Goal: Transaction & Acquisition: Purchase product/service

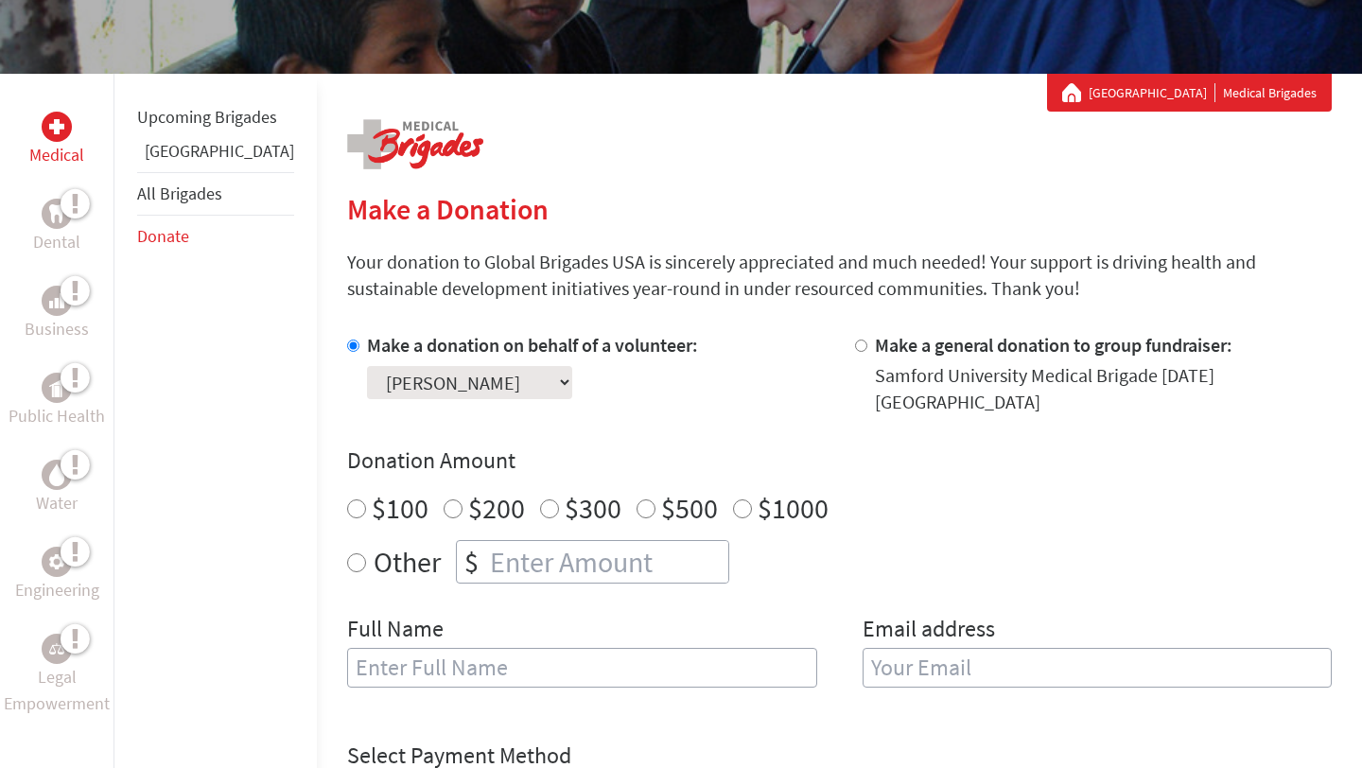
scroll to position [282, 0]
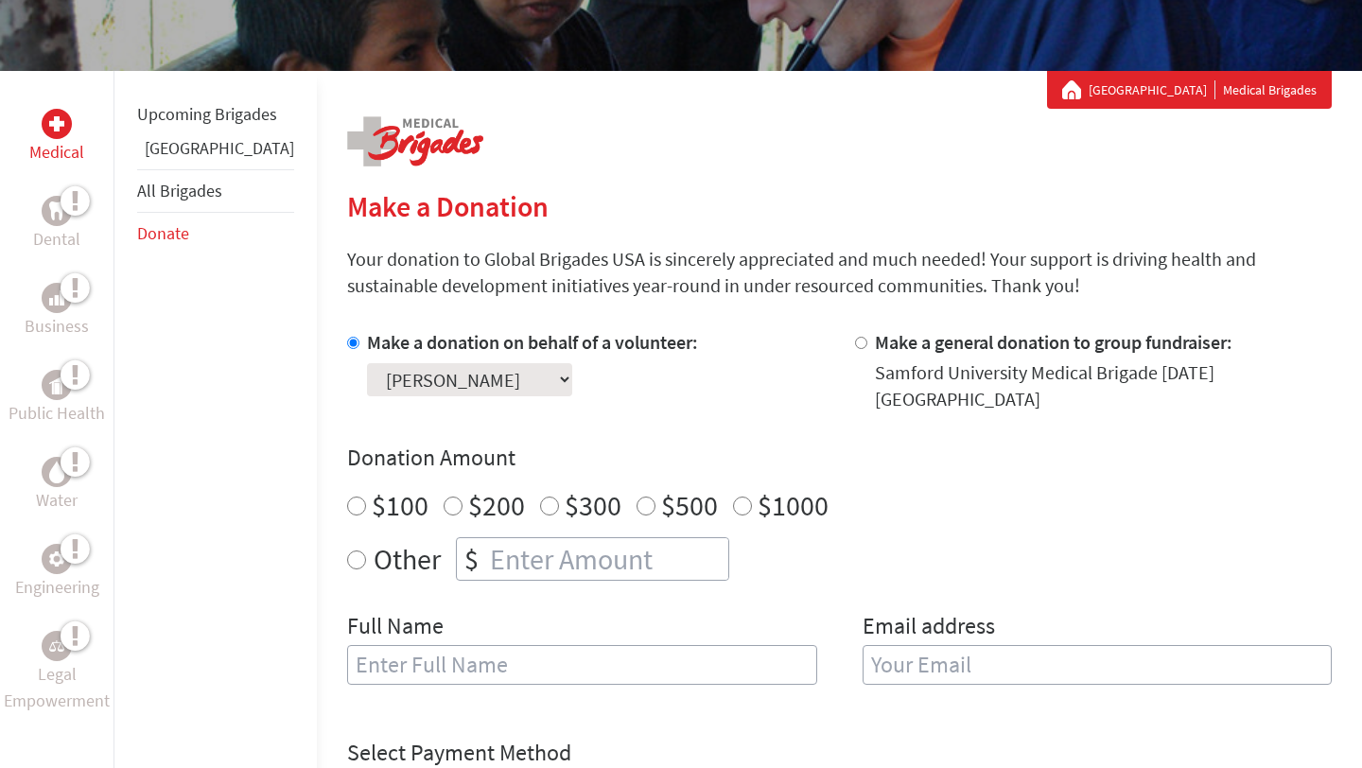
radio input "true"
click at [523, 541] on input "number" at bounding box center [607, 559] width 242 height 42
type input "1"
click at [662, 557] on input "-1" at bounding box center [607, 559] width 242 height 42
click at [662, 538] on input "0" at bounding box center [607, 559] width 242 height 42
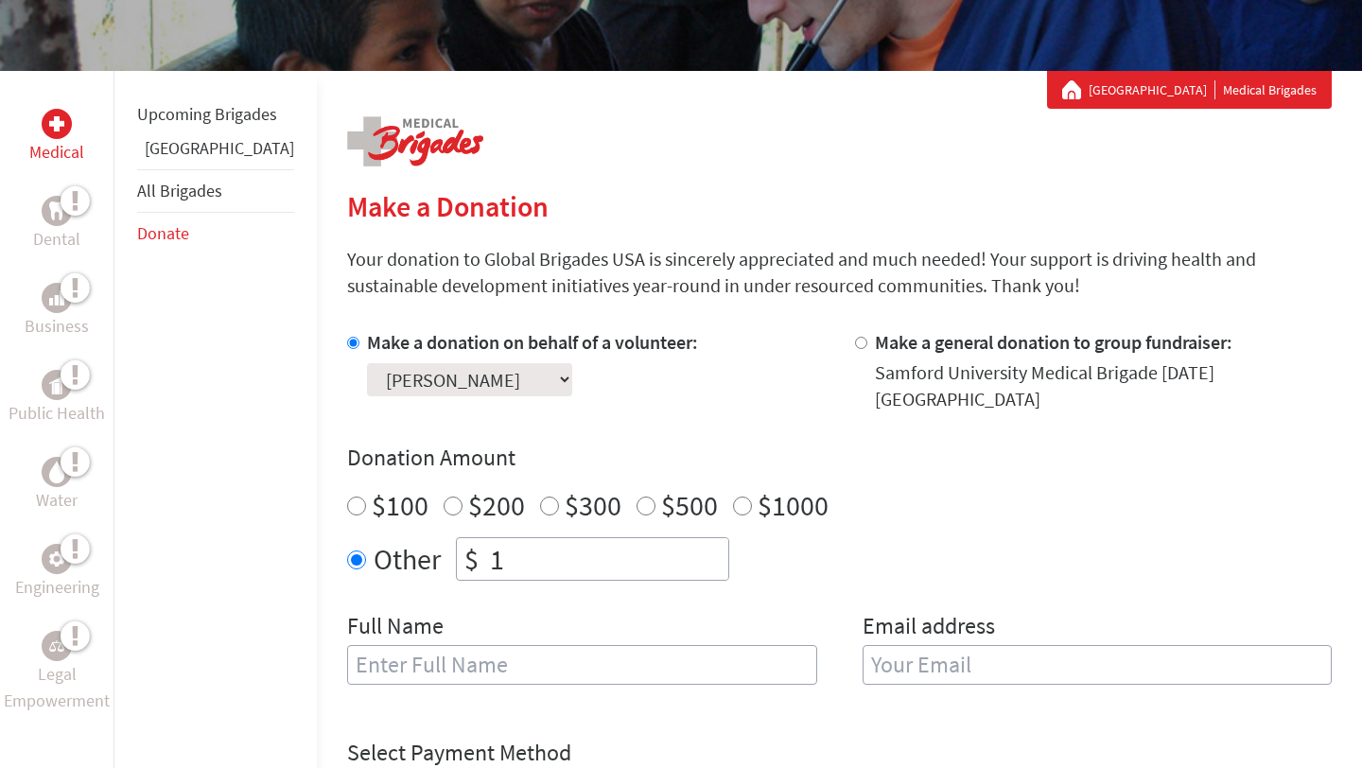
click at [662, 538] on input "1" at bounding box center [607, 559] width 242 height 42
click at [662, 538] on input "2" at bounding box center [607, 559] width 242 height 42
click at [662, 553] on input "1" at bounding box center [607, 559] width 242 height 42
click at [662, 553] on input "0" at bounding box center [607, 559] width 242 height 42
type input "0"
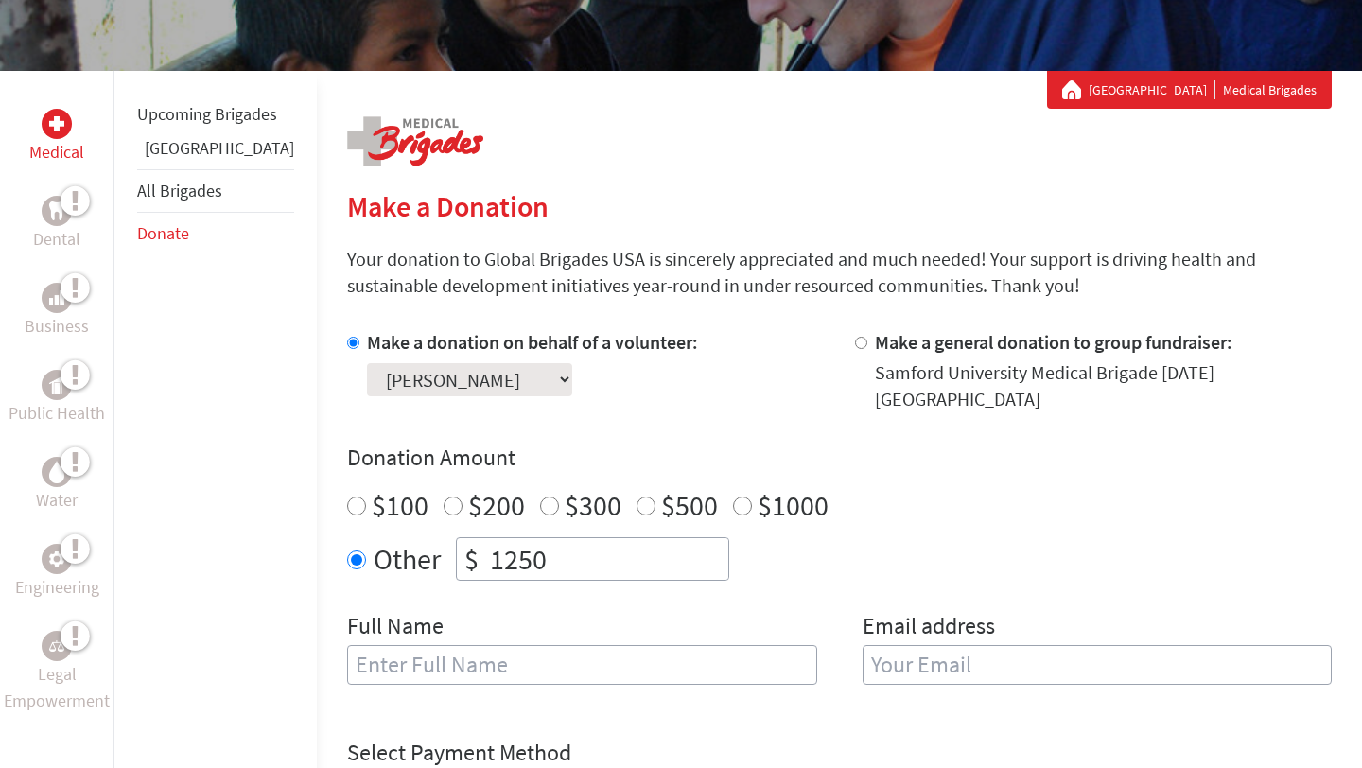
type input "1250"
click at [462, 661] on input "text" at bounding box center [582, 665] width 470 height 40
click at [958, 663] on input "email" at bounding box center [1097, 665] width 470 height 40
click at [626, 645] on input "[PERSON_NAME]" at bounding box center [582, 665] width 470 height 40
type input "[PERSON_NAME]"
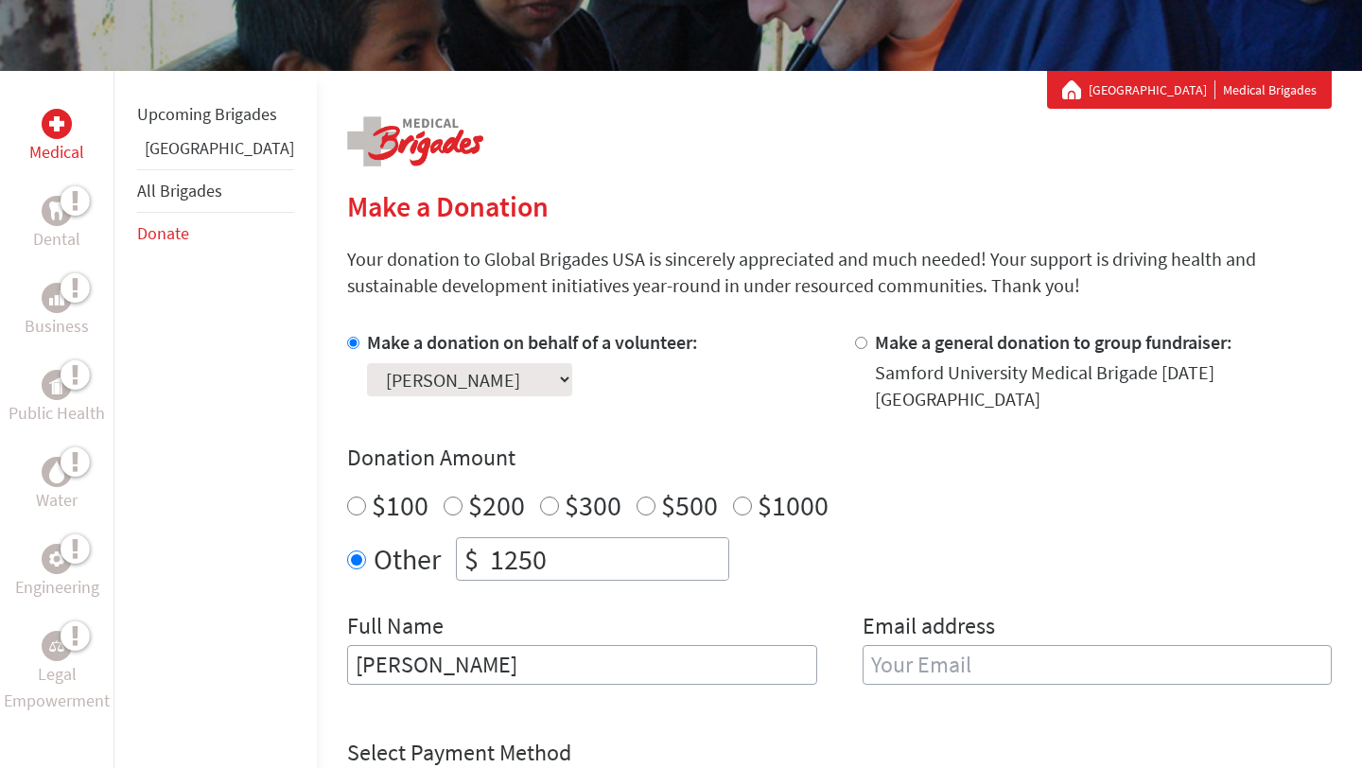
click at [1069, 654] on input "email" at bounding box center [1097, 665] width 470 height 40
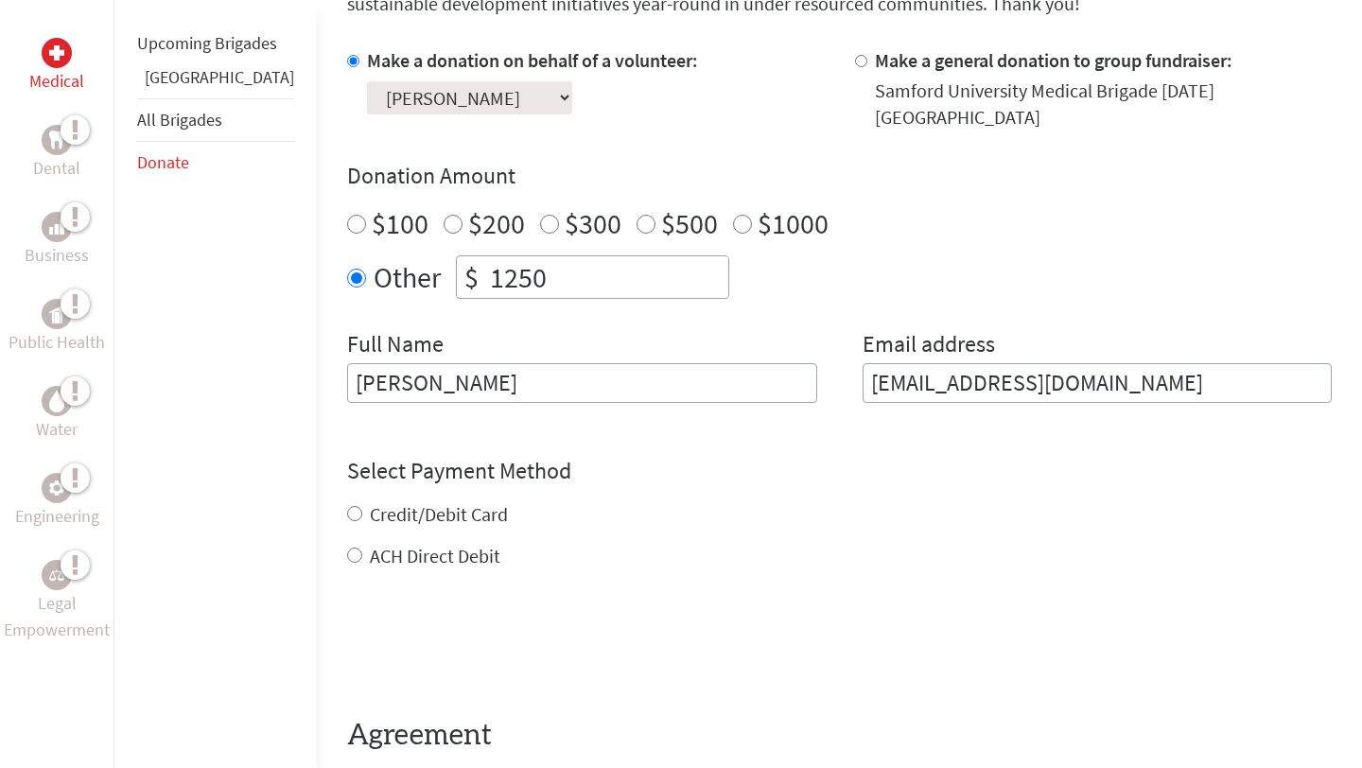
scroll to position [596, 0]
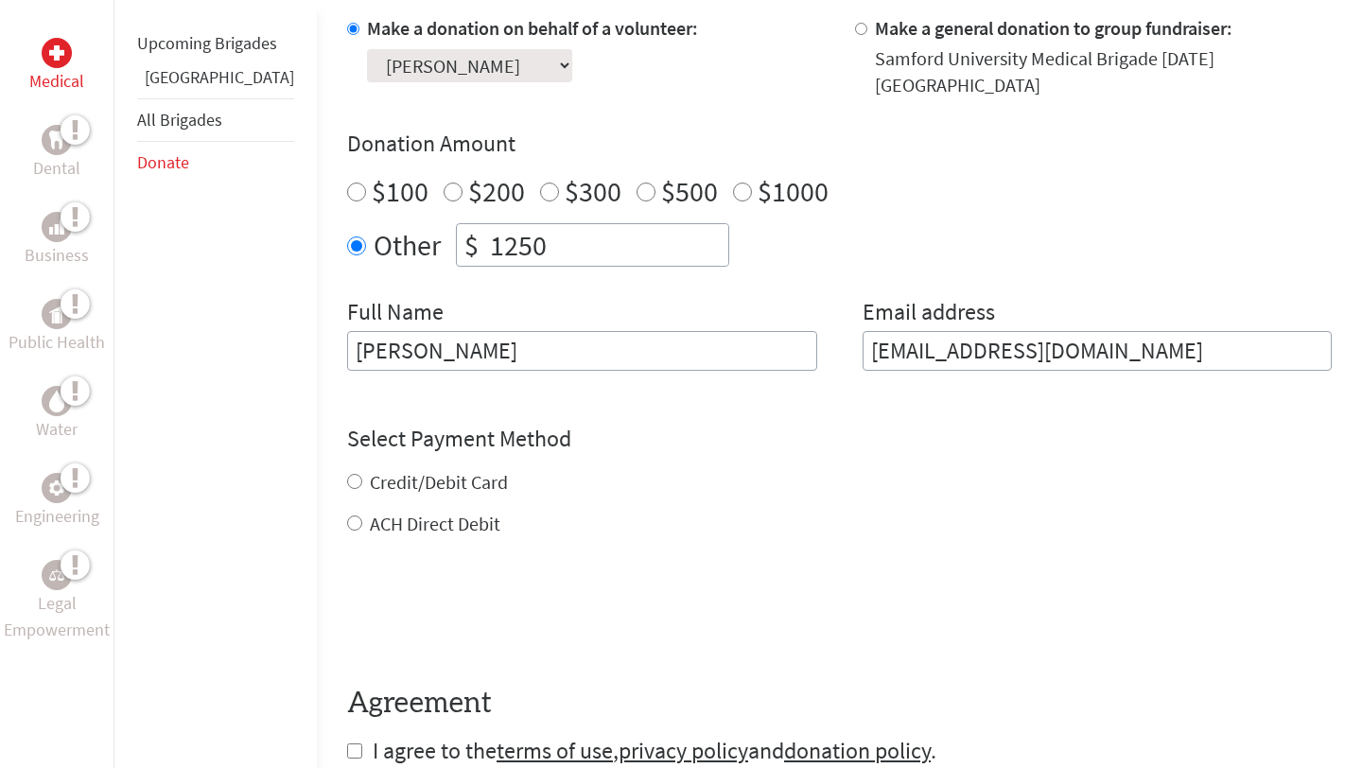
type input "[EMAIL_ADDRESS][DOMAIN_NAME]"
click at [347, 469] on div "Credit/Debit Card ACH Direct Debit" at bounding box center [839, 503] width 984 height 68
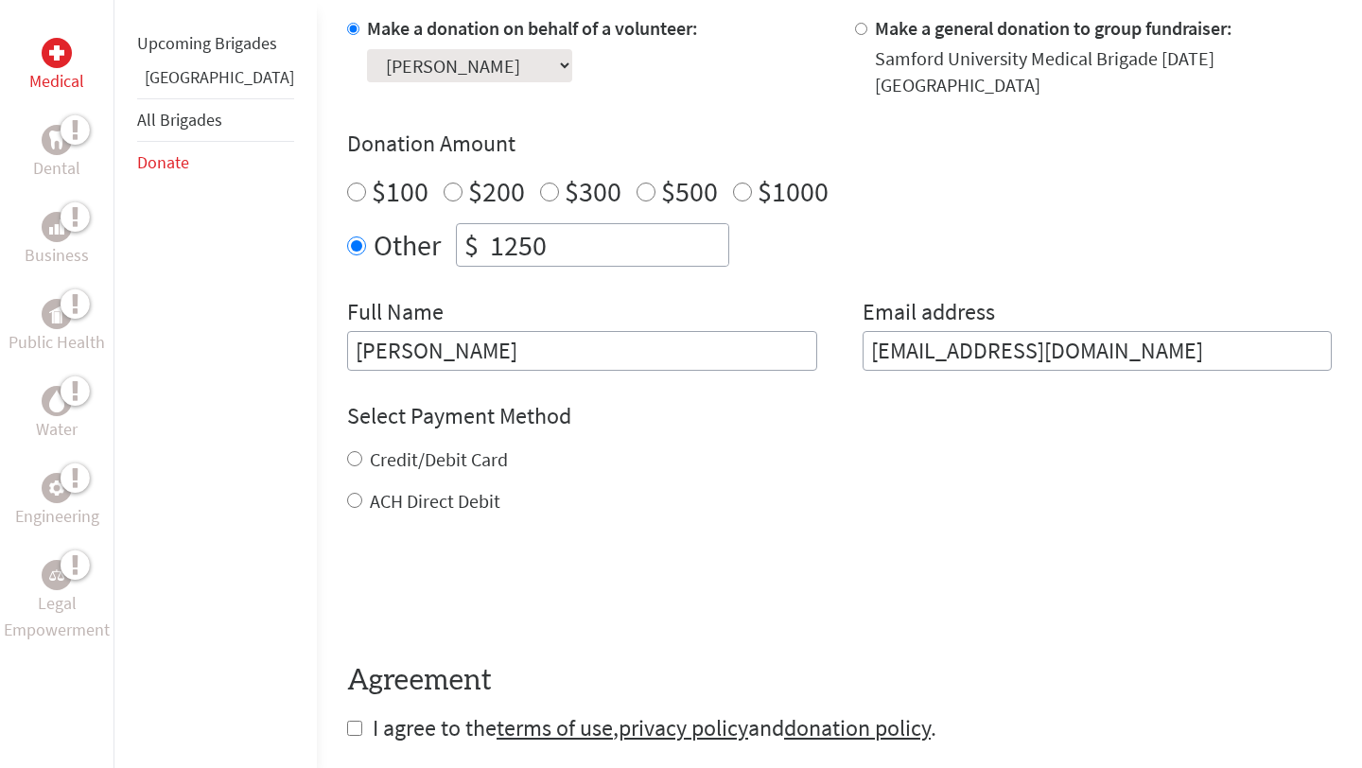
click at [347, 452] on div "Credit/Debit Card" at bounding box center [839, 459] width 984 height 26
click at [347, 451] on input "Credit/Debit Card" at bounding box center [354, 458] width 15 height 15
radio input "true"
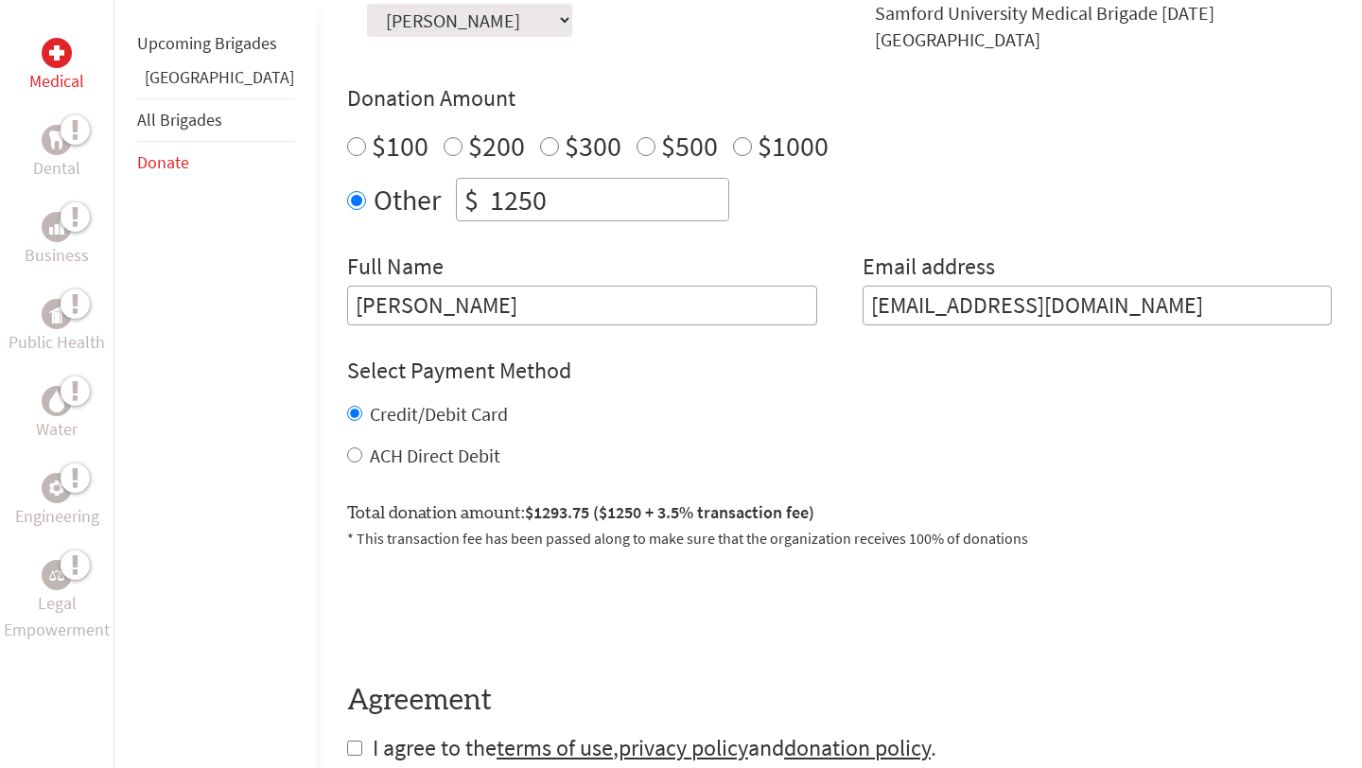
scroll to position [832, 0]
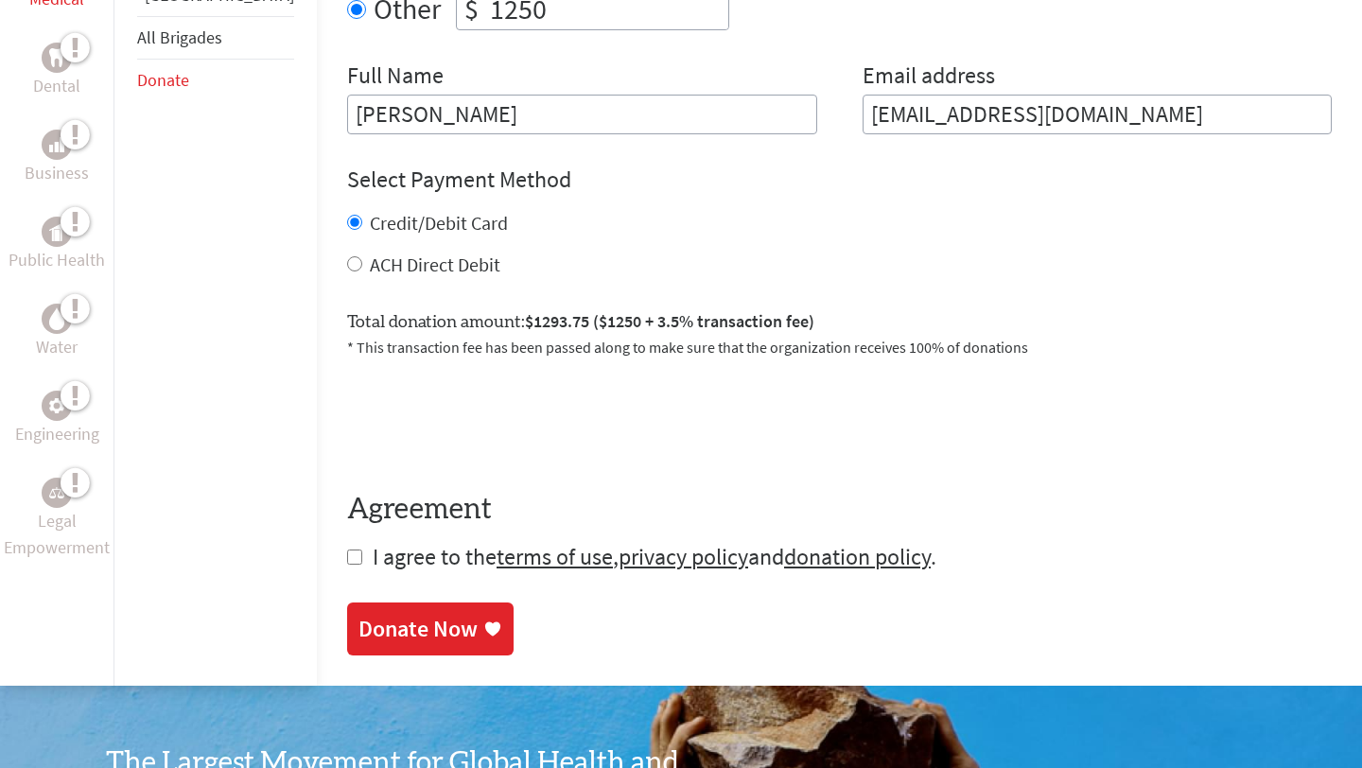
click at [347, 549] on input "checkbox" at bounding box center [354, 556] width 15 height 15
checkbox input "true"
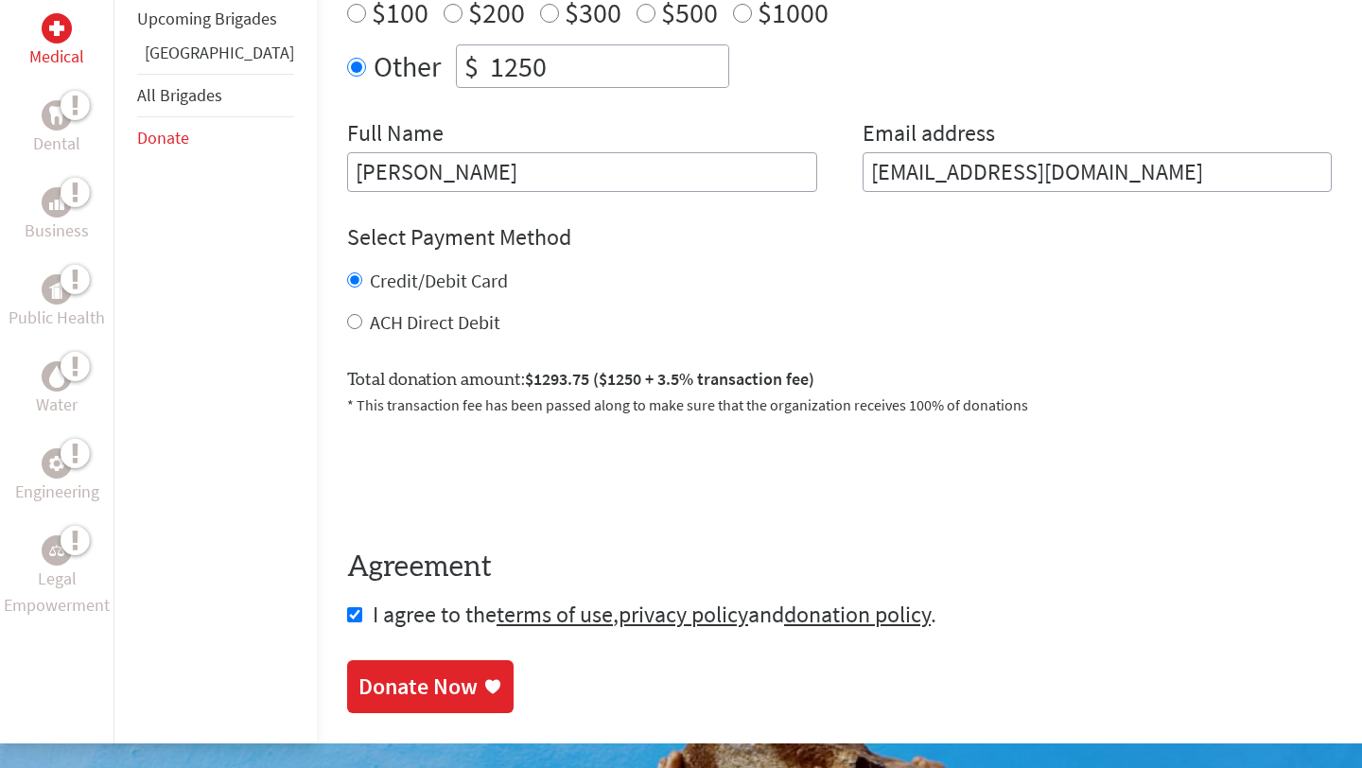
scroll to position [1032, 0]
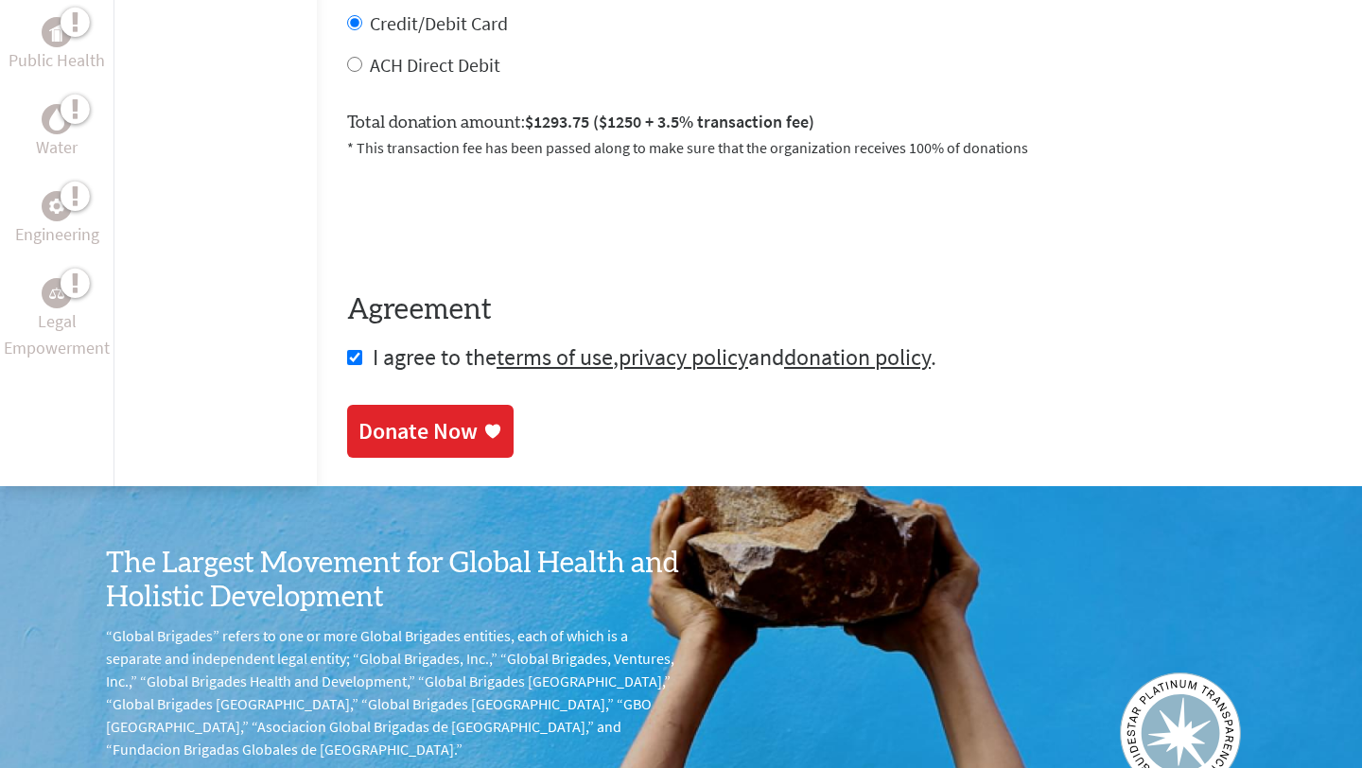
click at [411, 419] on div "Donate Now" at bounding box center [417, 431] width 119 height 30
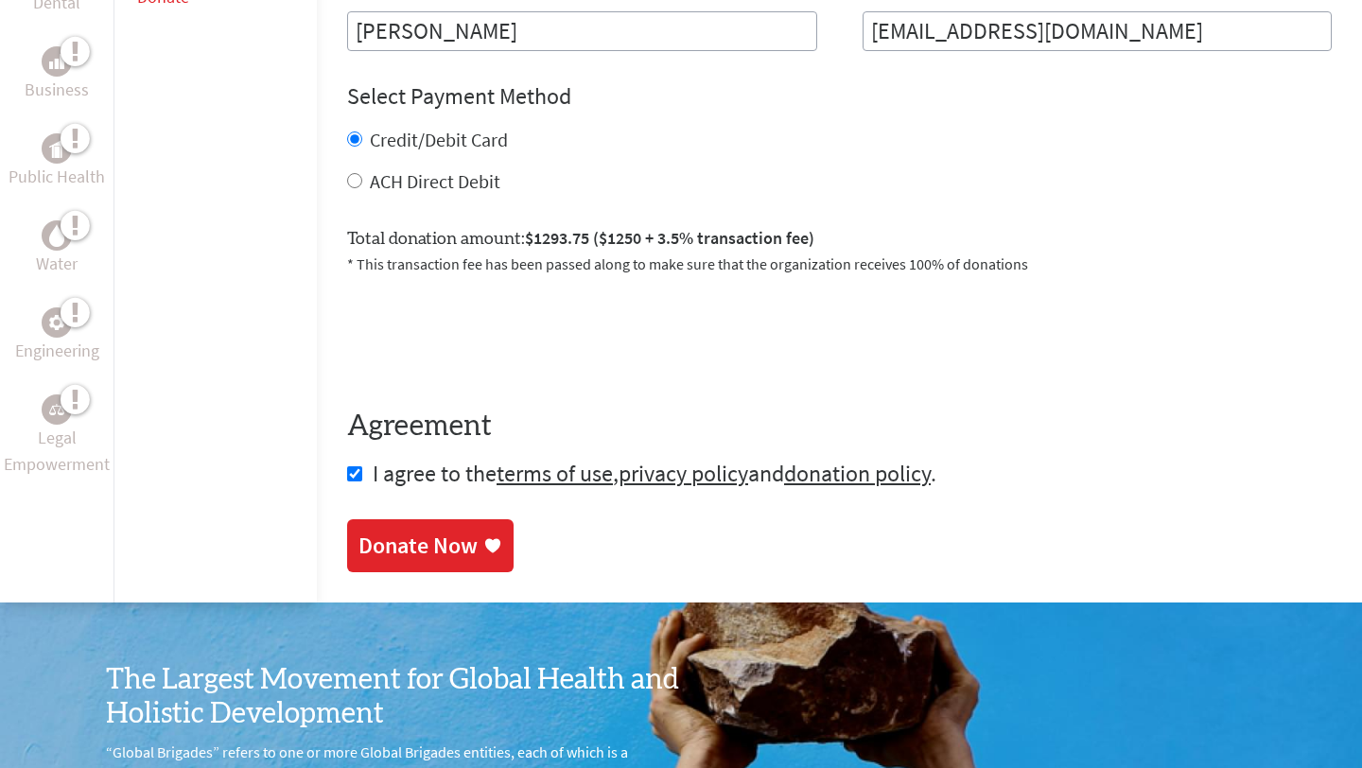
scroll to position [1003, 0]
